Goal: Task Accomplishment & Management: Complete application form

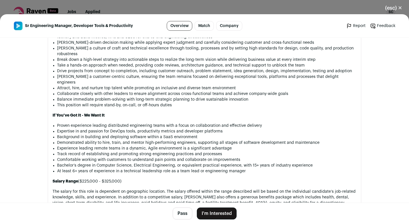
scroll to position [398, 0]
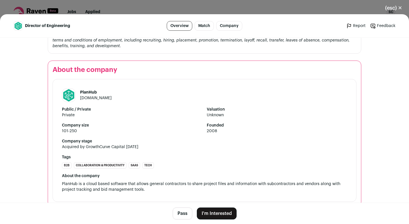
scroll to position [685, 0]
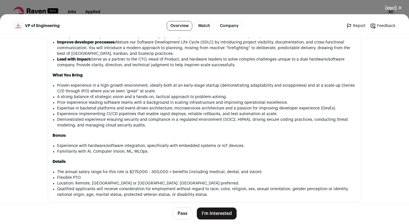
scroll to position [464, 0]
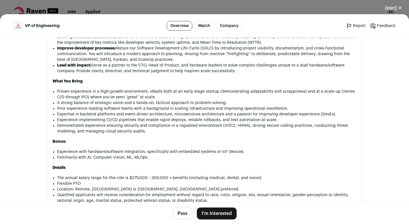
click at [220, 215] on button "I'm Interested" at bounding box center [217, 213] width 40 height 12
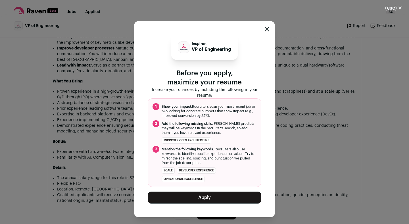
click at [204, 197] on button "Apply" at bounding box center [205, 197] width 114 height 12
